Goal: Transaction & Acquisition: Book appointment/travel/reservation

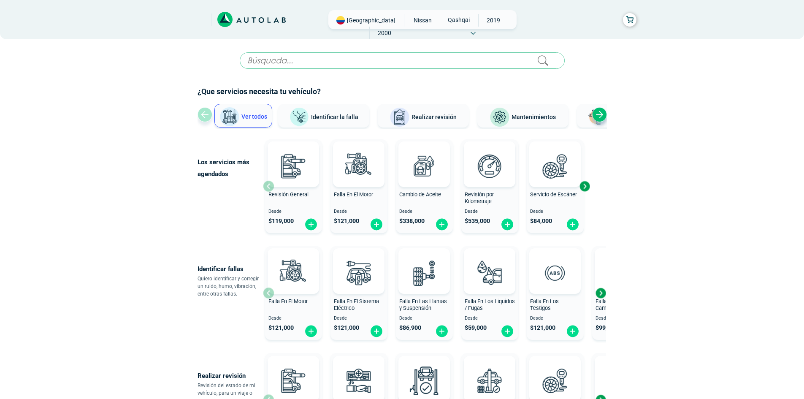
click at [601, 119] on div "Next slide" at bounding box center [599, 114] width 15 height 15
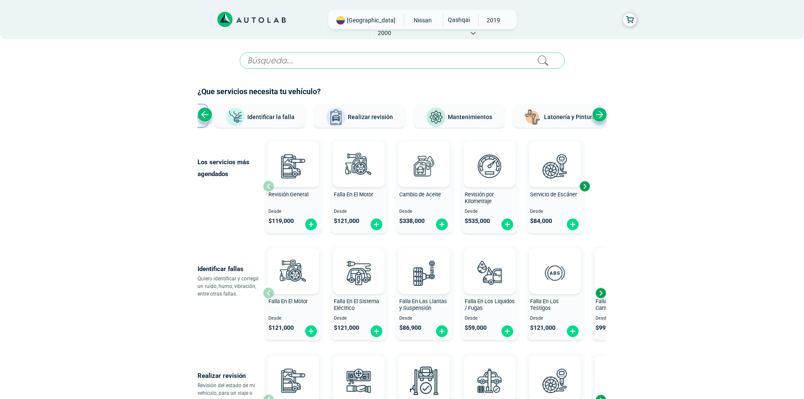
click at [601, 119] on div "Next slide" at bounding box center [599, 114] width 15 height 15
click at [209, 111] on div "Previous slide" at bounding box center [205, 114] width 15 height 15
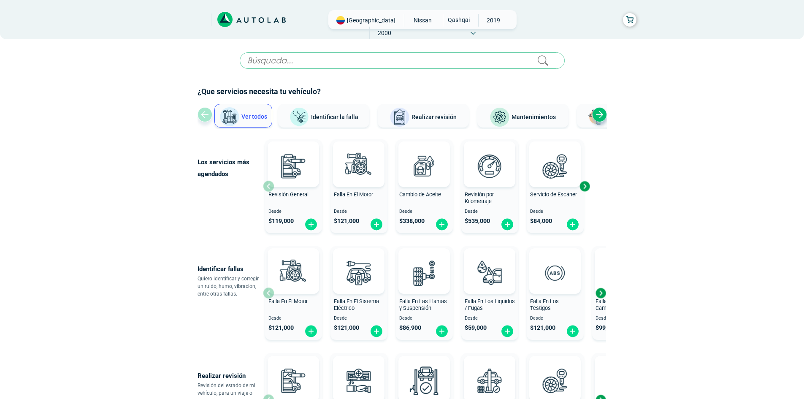
click at [209, 111] on div "Ver todos Identificar la falla Realizar revisión Mantenimientos Latonería y Pin…" at bounding box center [402, 116] width 409 height 25
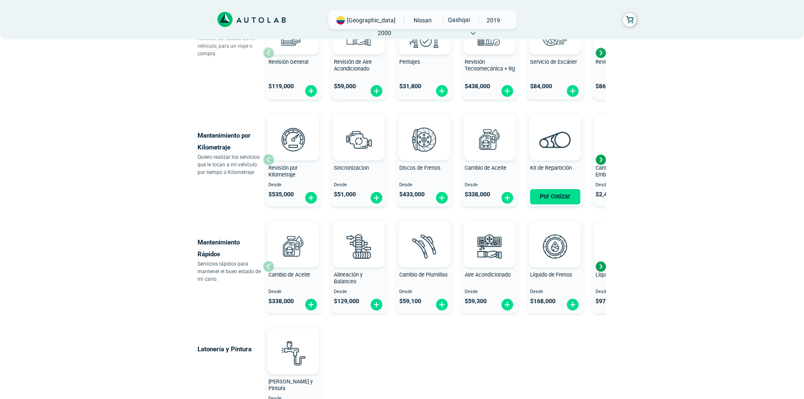
scroll to position [380, 0]
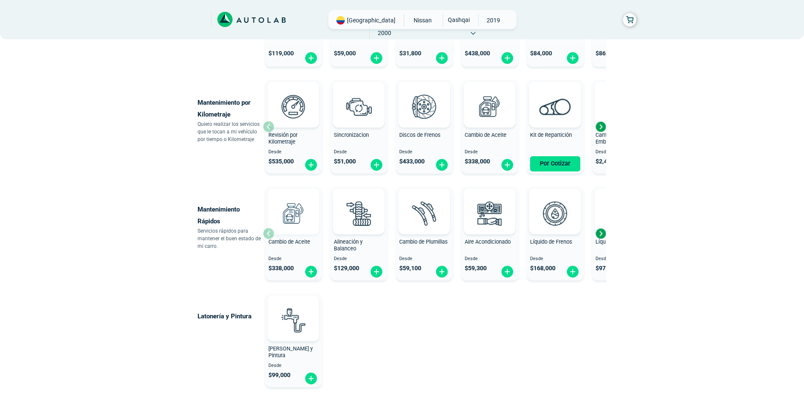
click at [288, 233] on div at bounding box center [293, 212] width 51 height 46
click at [601, 236] on div "Next slide" at bounding box center [600, 233] width 13 height 13
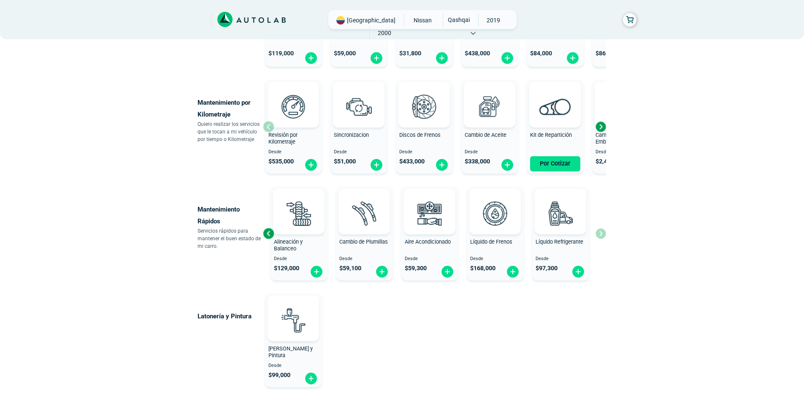
click at [601, 236] on div "Cambio de Aceite Desde $ 338,000 Alineación y Balanceo Desde $ 129,000 Cambio d…" at bounding box center [434, 233] width 343 height 100
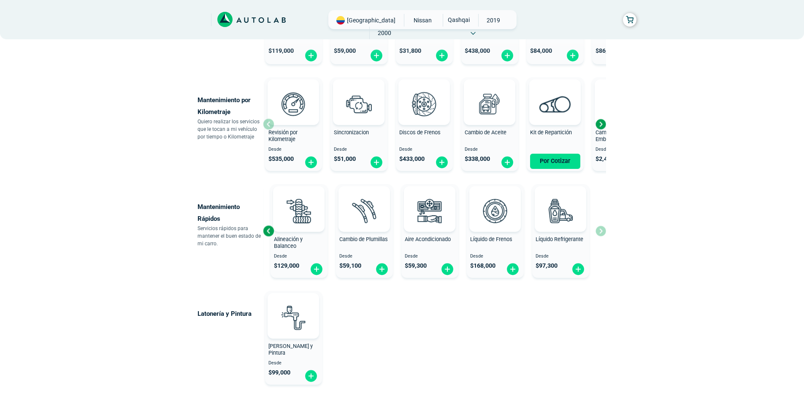
scroll to position [338, 0]
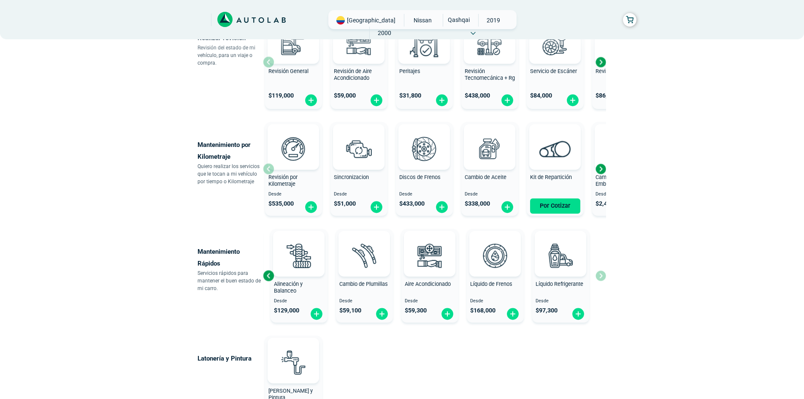
click at [267, 169] on div "Revisión por Kilometraje Desde $ 535,000" at bounding box center [293, 169] width 57 height 90
click at [305, 162] on img at bounding box center [293, 148] width 37 height 37
click at [605, 172] on div "Next slide" at bounding box center [600, 168] width 13 height 13
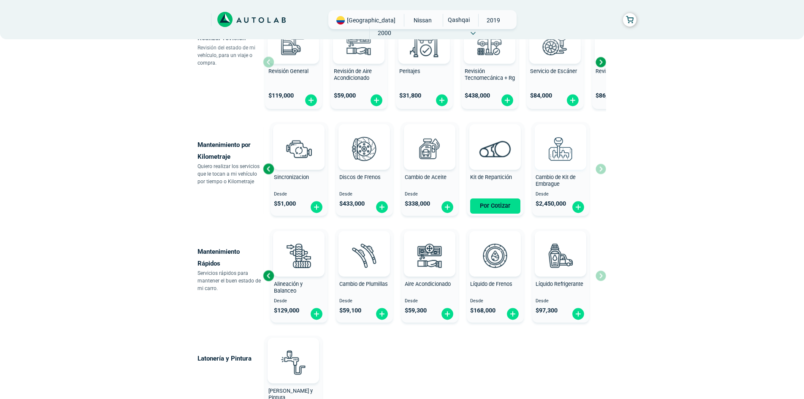
click at [569, 162] on img at bounding box center [560, 148] width 37 height 37
click at [600, 179] on div "Revisión por Kilometraje Desde $ 535,000 Sincronizacion Desde $ 51,000 Discos d…" at bounding box center [434, 169] width 343 height 100
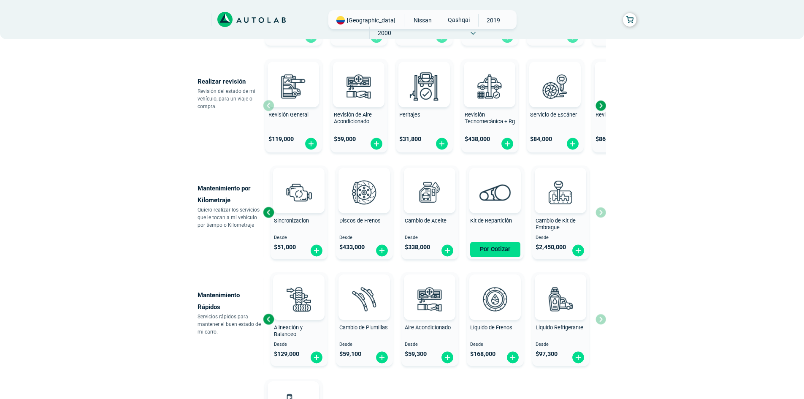
scroll to position [253, 0]
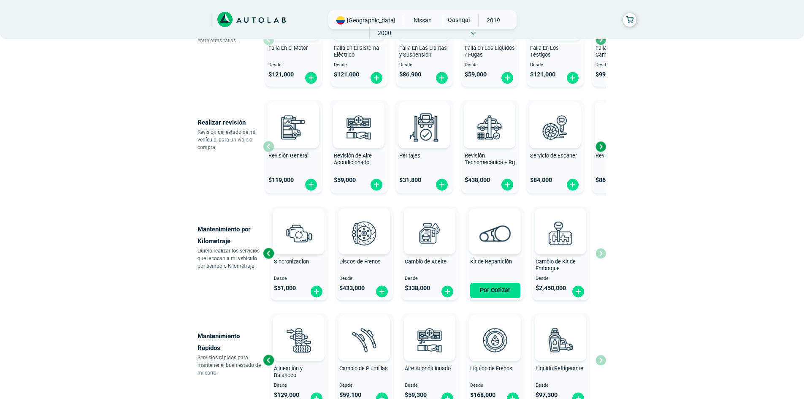
click at [599, 146] on div "Next slide" at bounding box center [600, 146] width 13 height 13
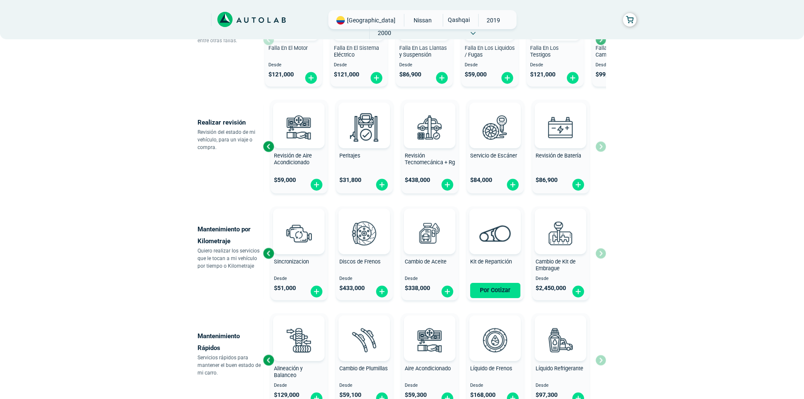
click at [599, 146] on div "Revisión General $ 119,000 Revisión de Aire Acondicionado $ 59,000 Peritajes $ …" at bounding box center [434, 146] width 343 height 100
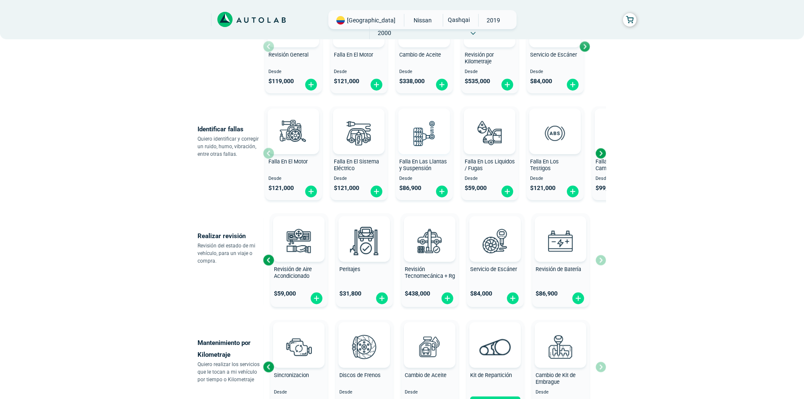
scroll to position [84, 0]
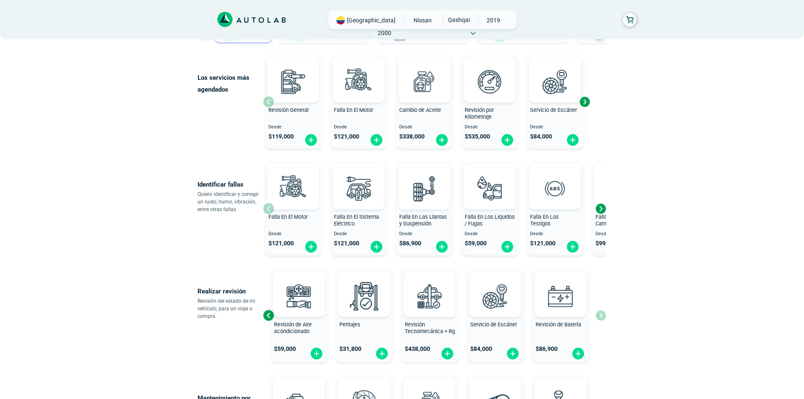
click at [600, 211] on div "Next slide" at bounding box center [600, 208] width 13 height 13
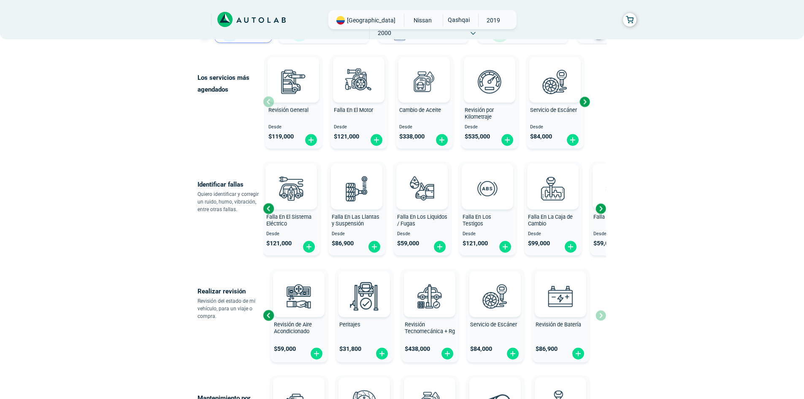
click at [600, 211] on div "Next slide" at bounding box center [600, 208] width 13 height 13
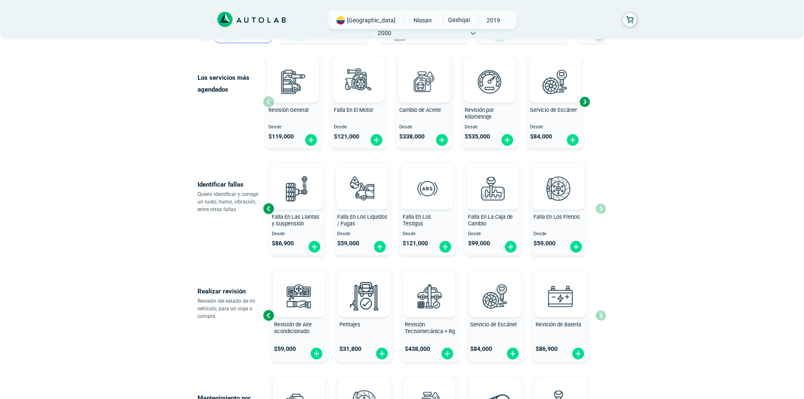
click at [600, 211] on div "Falla En El Motor Desde $ 121,000 Falla En El Sistema Eléctrico Desde $ 121,000…" at bounding box center [434, 208] width 343 height 100
click at [268, 208] on div "Previous slide" at bounding box center [268, 208] width 13 height 13
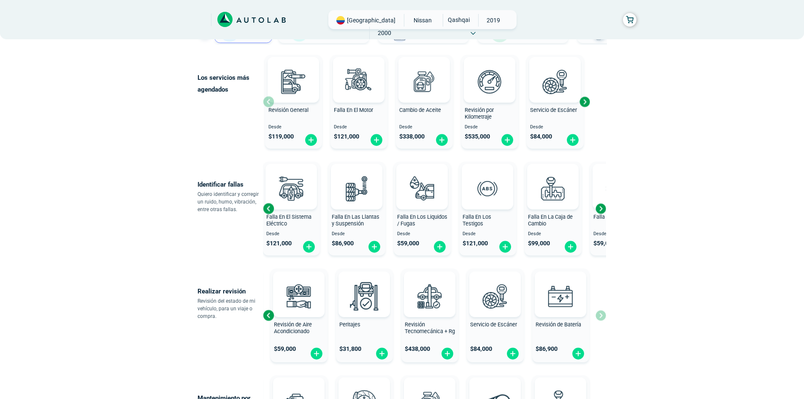
click at [268, 208] on div "Previous slide" at bounding box center [268, 208] width 13 height 13
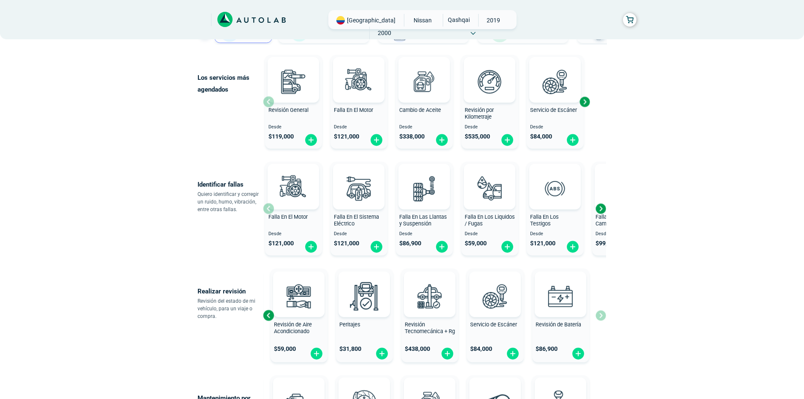
click at [268, 208] on div "Falla En El Motor Desde $ 121,000" at bounding box center [293, 209] width 57 height 90
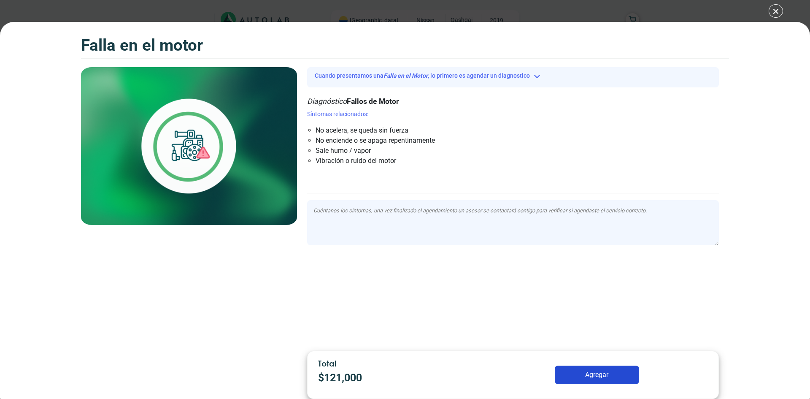
click at [268, 208] on img at bounding box center [189, 146] width 216 height 158
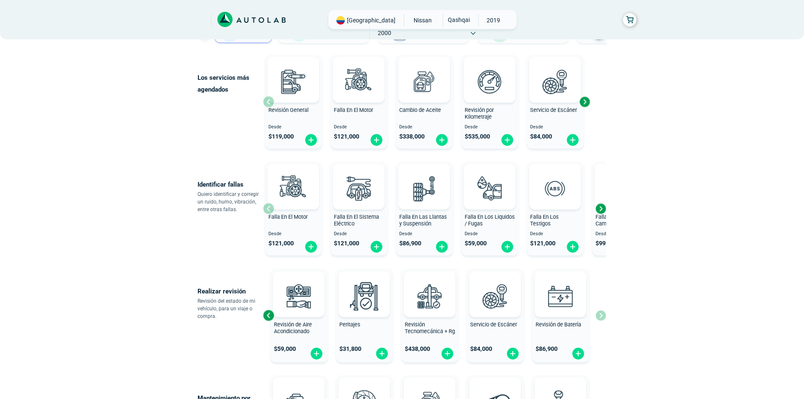
click at [587, 107] on div "Next slide" at bounding box center [584, 101] width 13 height 13
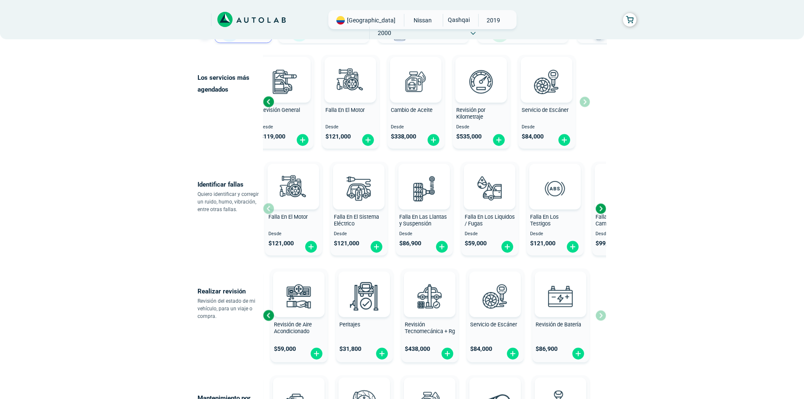
click at [587, 107] on div "Revisión General Desde $ 119,000 Falla En El Motor Desde $ 121,000 Cambio de Ac…" at bounding box center [426, 101] width 327 height 100
click at [585, 106] on div "Revisión General Desde $ 119,000 Falla En El Motor Desde $ 121,000 Cambio de Ac…" at bounding box center [426, 101] width 327 height 100
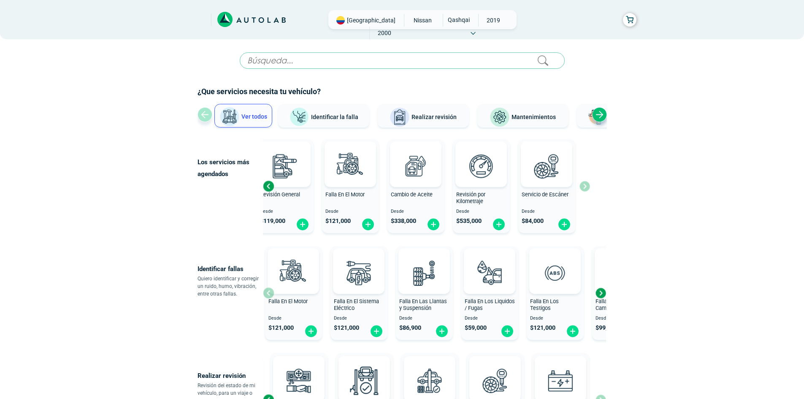
click at [520, 120] on span "Mantenimientos" at bounding box center [534, 117] width 44 height 7
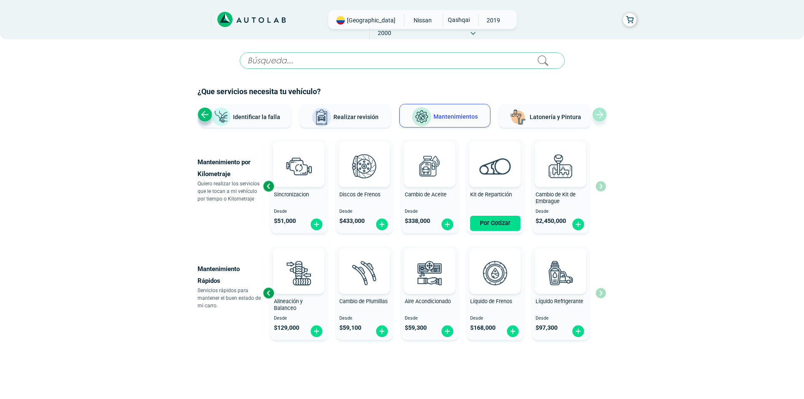
scroll to position [18, 0]
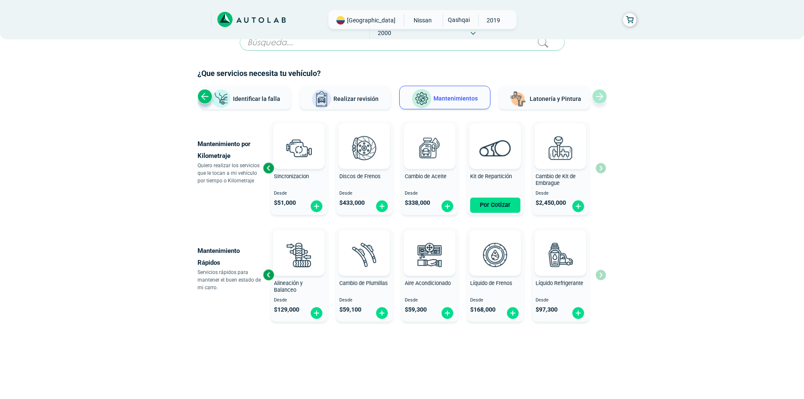
click at [602, 279] on div "Cambio de Aceite Desde $ 338,000 Alineación y Balanceo Desde $ 129,000 Cambio d…" at bounding box center [434, 275] width 343 height 100
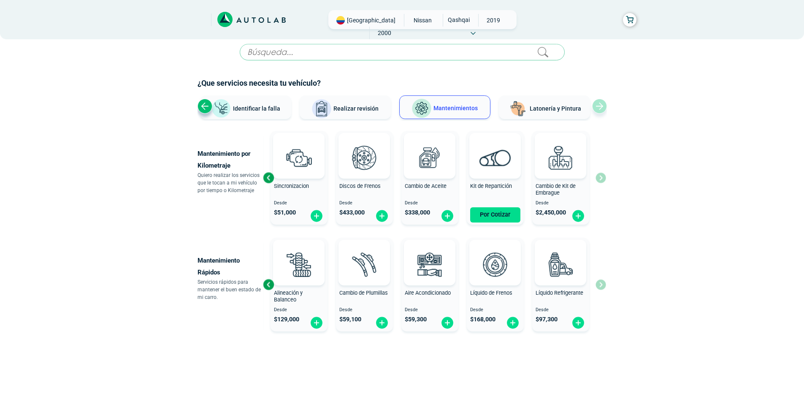
scroll to position [0, 0]
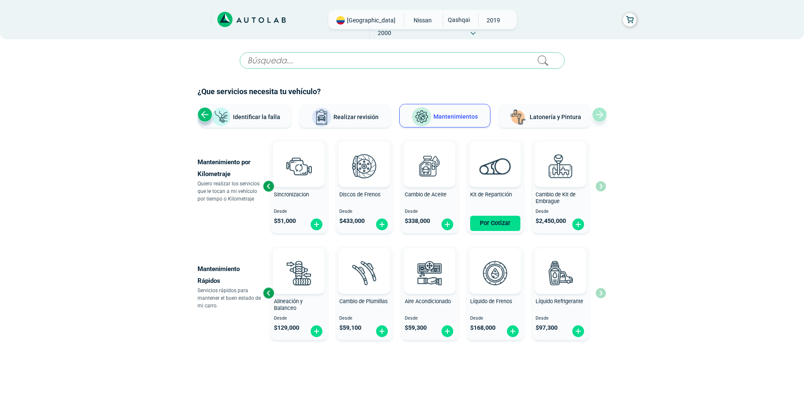
click at [269, 186] on div "Previous slide" at bounding box center [268, 186] width 13 height 13
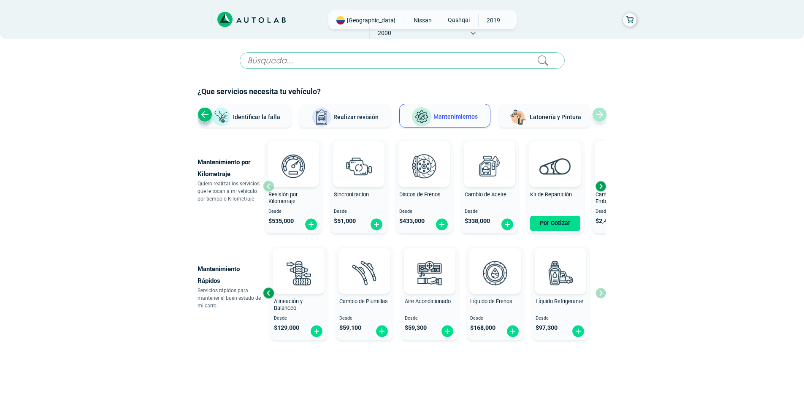
click at [269, 186] on div "Revisión por Kilometraje Desde $ 535,000" at bounding box center [293, 186] width 57 height 90
click at [270, 295] on div "Previous slide" at bounding box center [268, 293] width 13 height 13
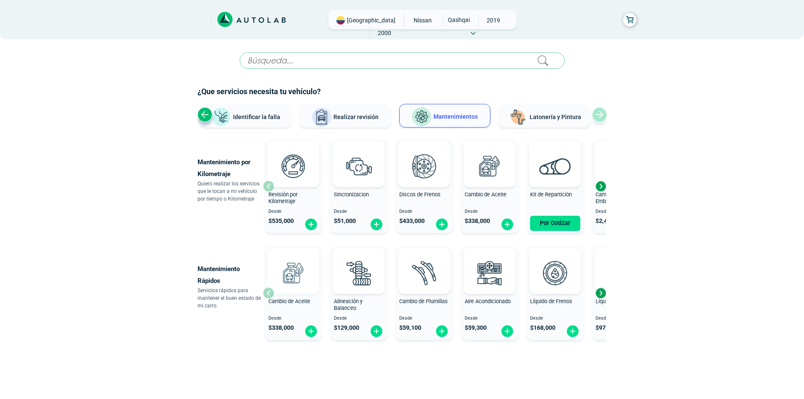
click at [298, 284] on img at bounding box center [293, 272] width 37 height 37
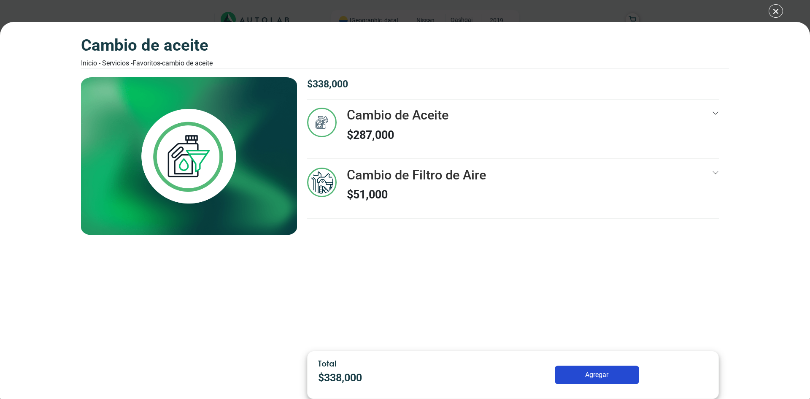
click at [412, 129] on p "$ 287,000" at bounding box center [398, 135] width 102 height 17
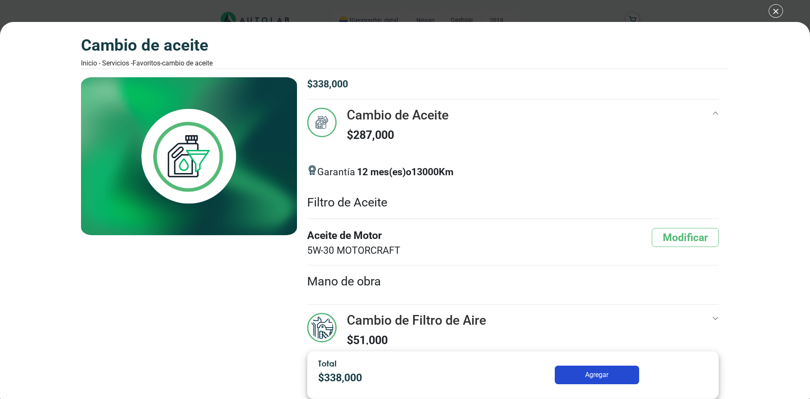
click at [412, 129] on p "$ 287,000" at bounding box center [398, 135] width 102 height 17
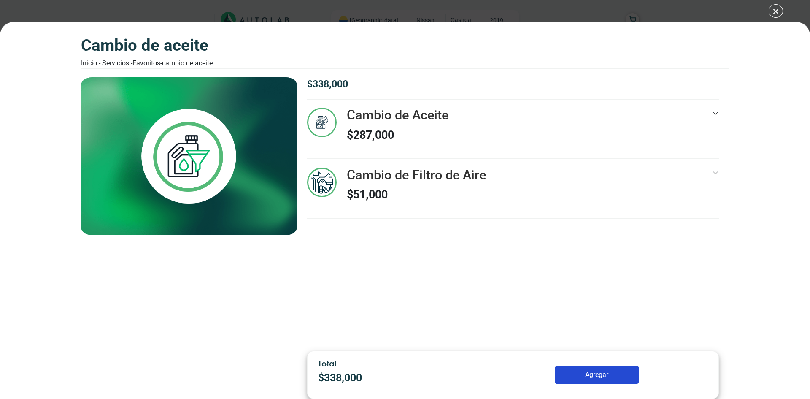
click at [412, 129] on p "$ 287,000" at bounding box center [398, 135] width 102 height 17
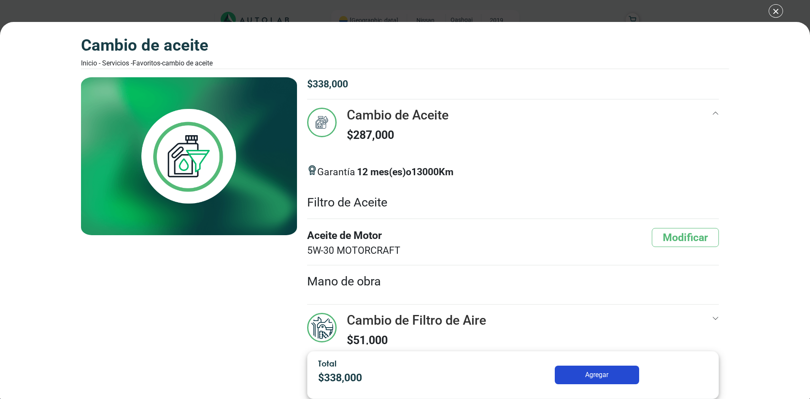
click at [477, 229] on div "Aceite de Motor 5W-30 MOTORCRAFT Modificar" at bounding box center [513, 242] width 412 height 30
click at [675, 233] on button "Modificar" at bounding box center [685, 237] width 67 height 19
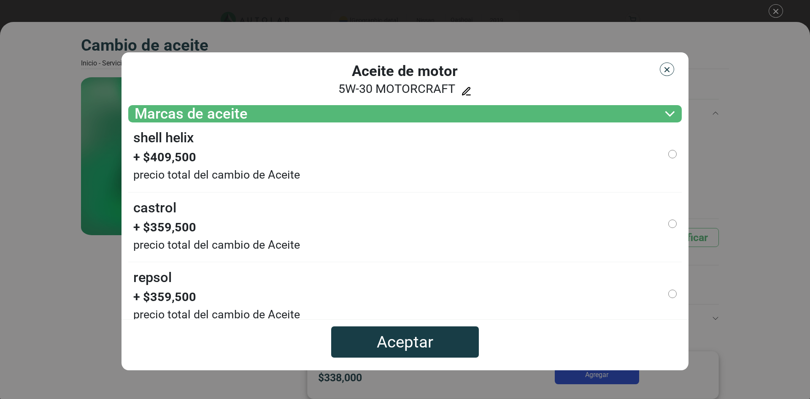
click at [670, 70] on img "button" at bounding box center [667, 69] width 8 height 8
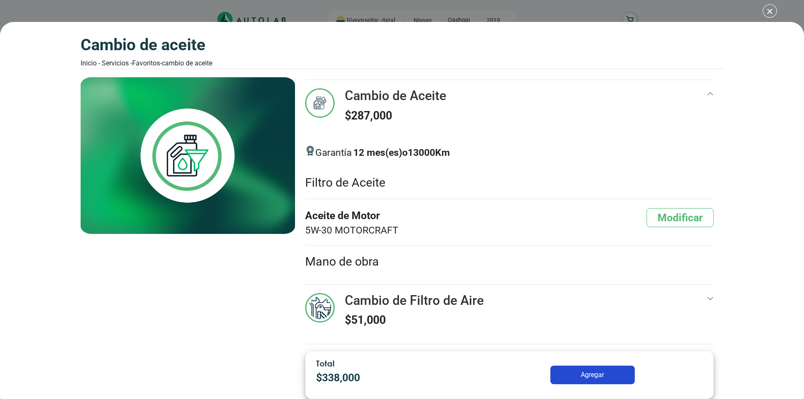
scroll to position [18, 0]
click at [771, 9] on div "Cambio de Aceite Inicio - Servicios - Favoritos - Cambio de Aceite Cambio de Ac…" at bounding box center [402, 199] width 804 height 399
